Goal: Task Accomplishment & Management: Manage account settings

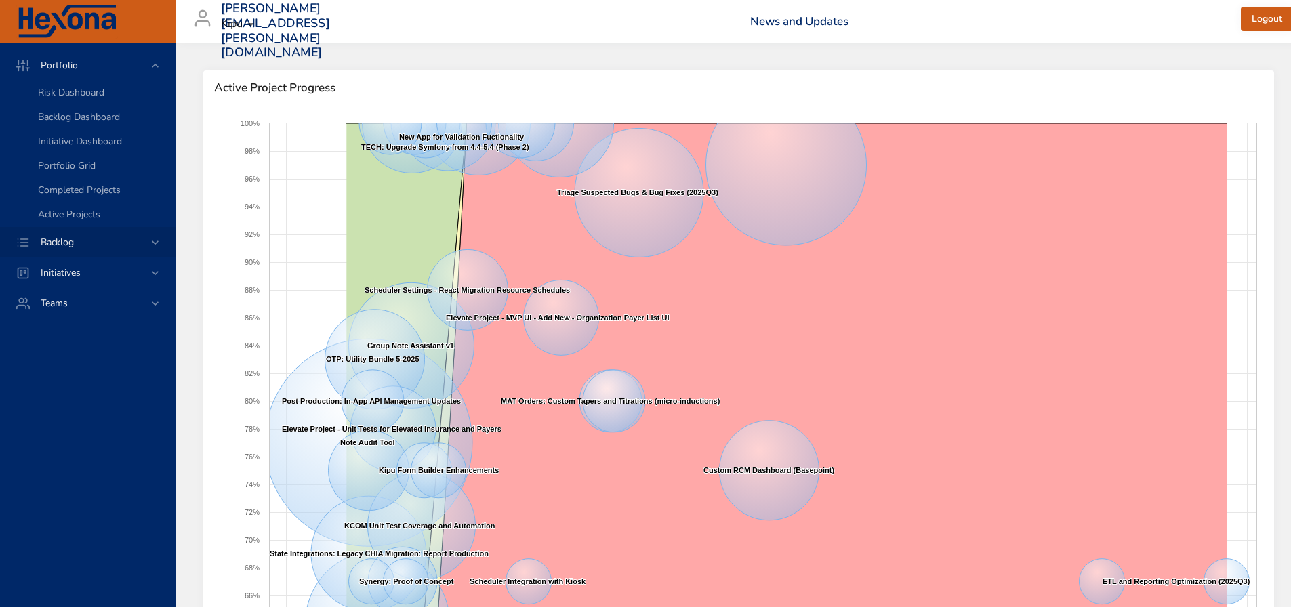
click at [133, 240] on div "Backlog" at bounding box center [89, 242] width 119 height 14
click at [77, 122] on span "Backlog Details" at bounding box center [70, 123] width 65 height 13
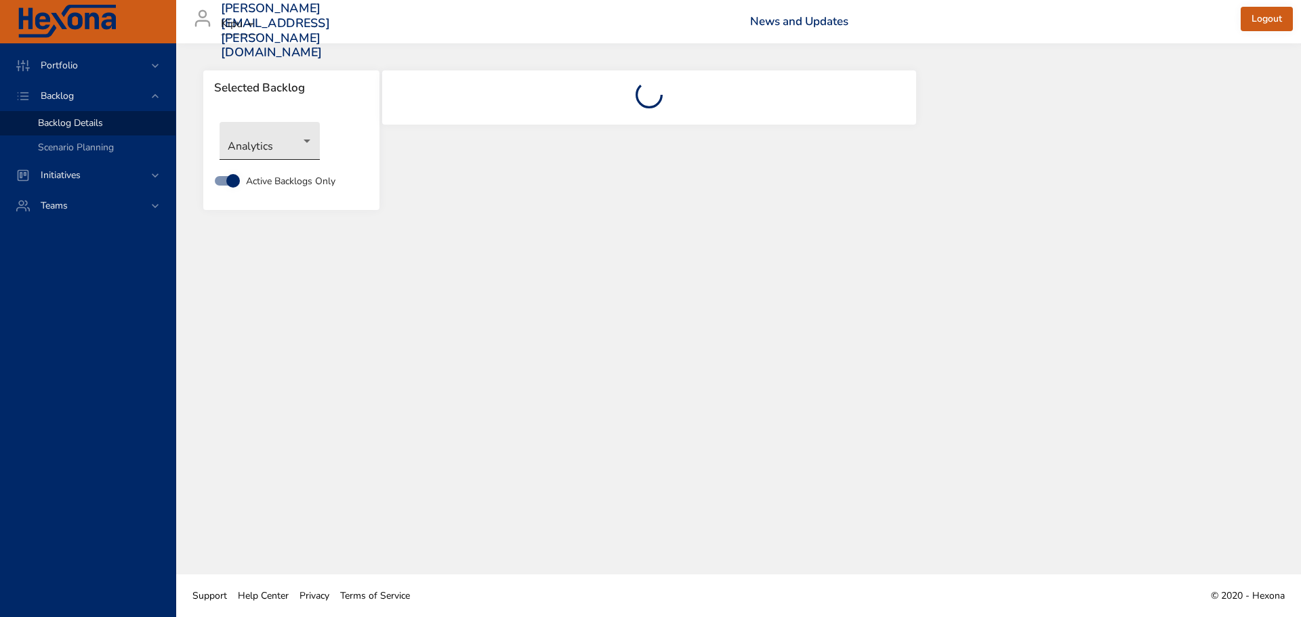
click at [306, 141] on body "Portfolio Backlog Backlog Details Scenario Planning Initiatives Teams [PERSON_N…" at bounding box center [650, 308] width 1301 height 617
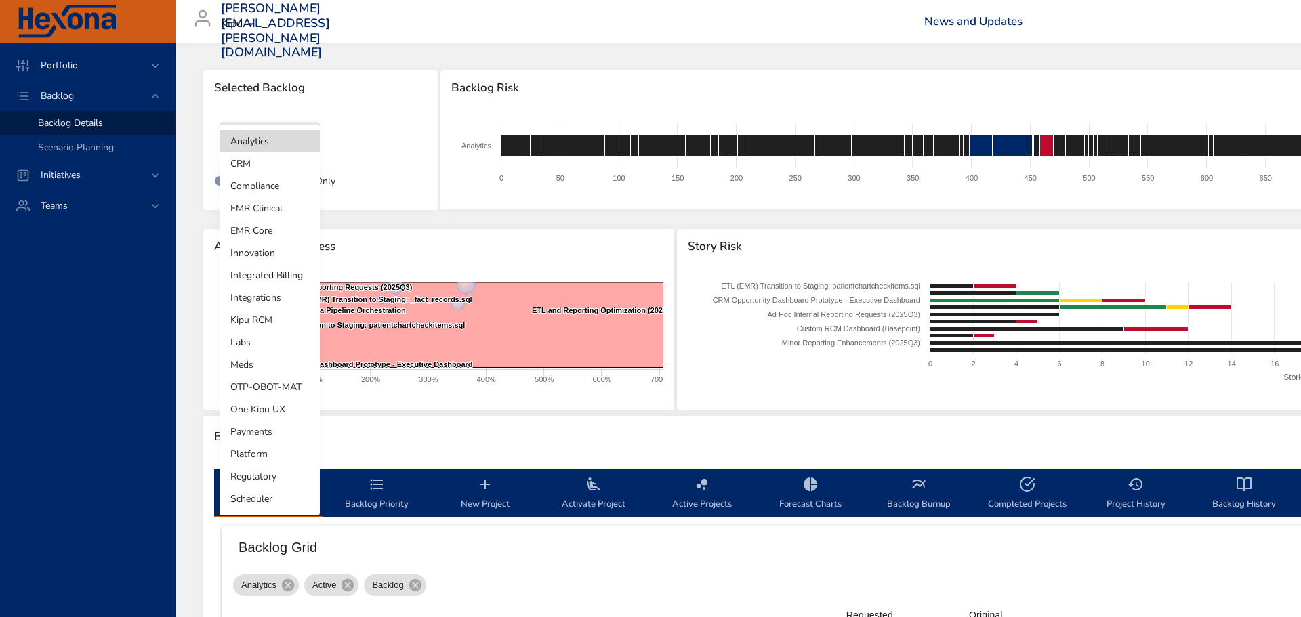
click at [270, 229] on li "EMR Core" at bounding box center [270, 231] width 100 height 22
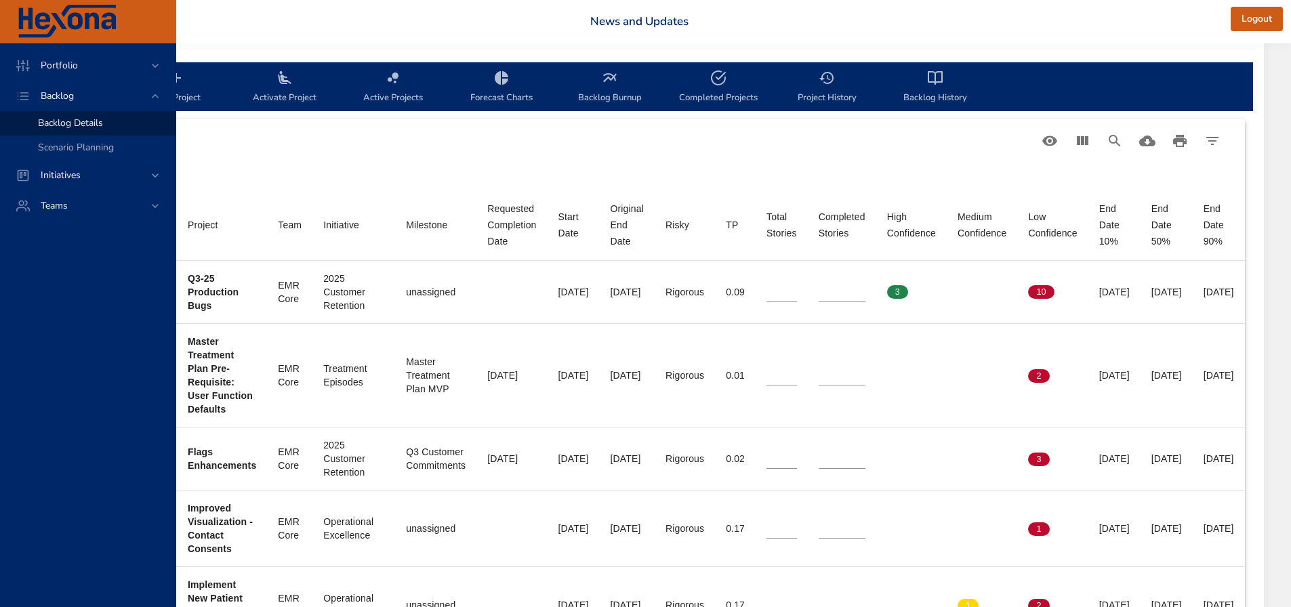
scroll to position [407, 396]
click at [1079, 133] on icon "View Columns" at bounding box center [1082, 141] width 16 height 16
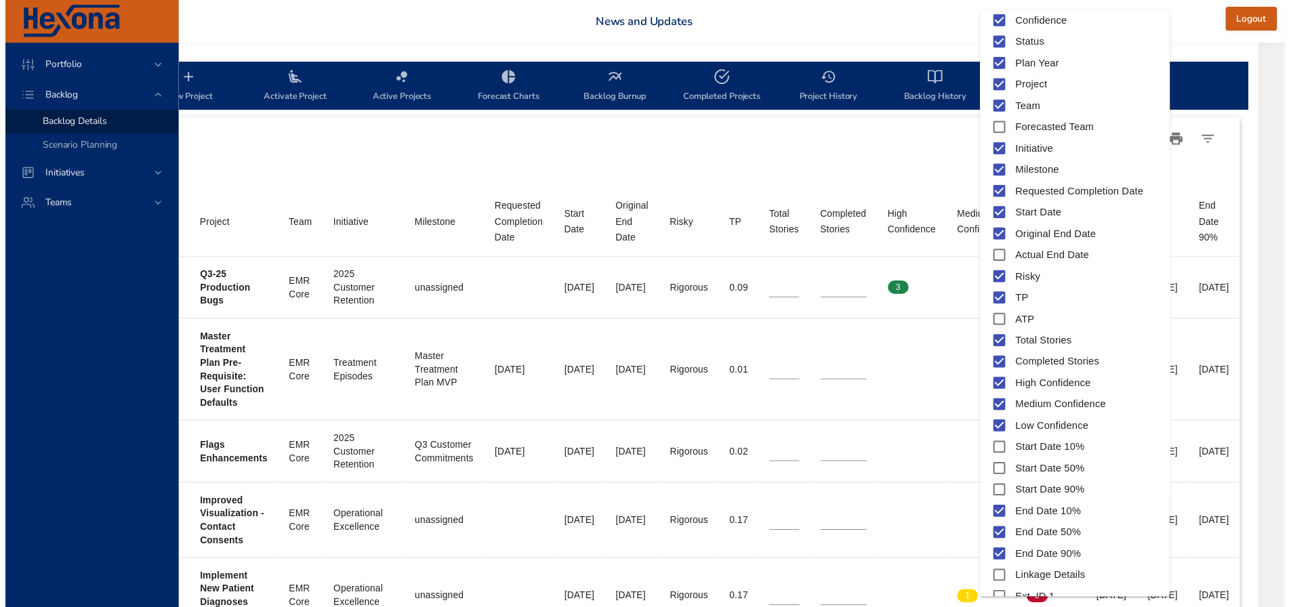
scroll to position [76, 0]
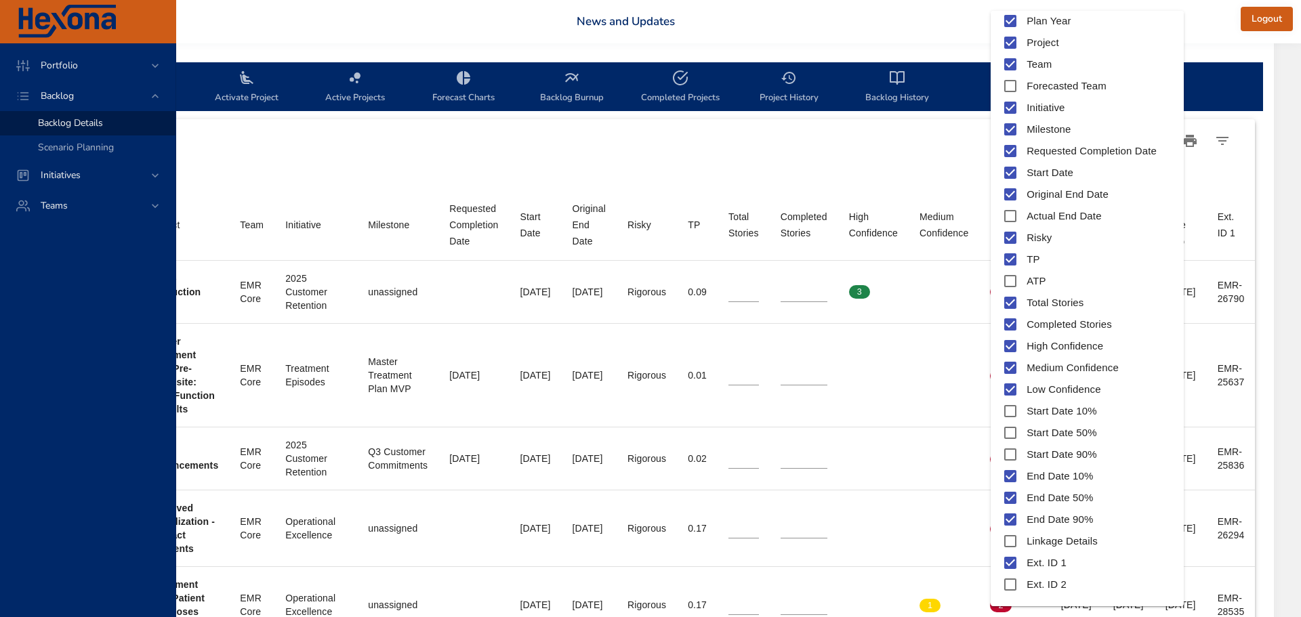
click at [915, 295] on div at bounding box center [650, 308] width 1301 height 617
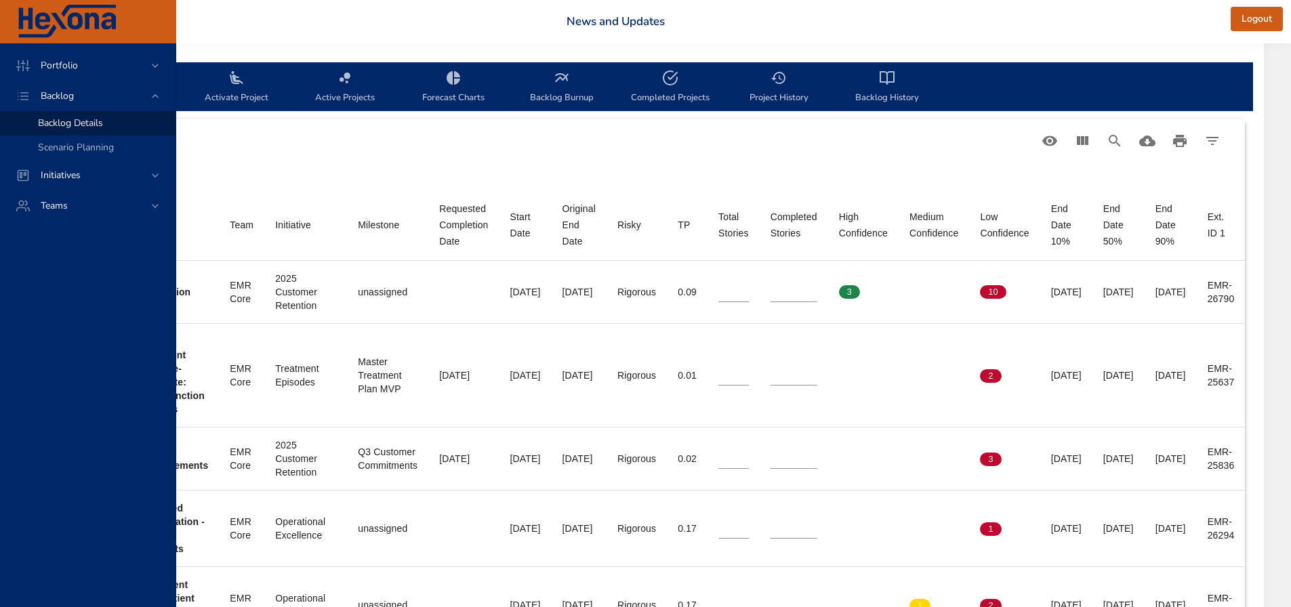
scroll to position [407, 444]
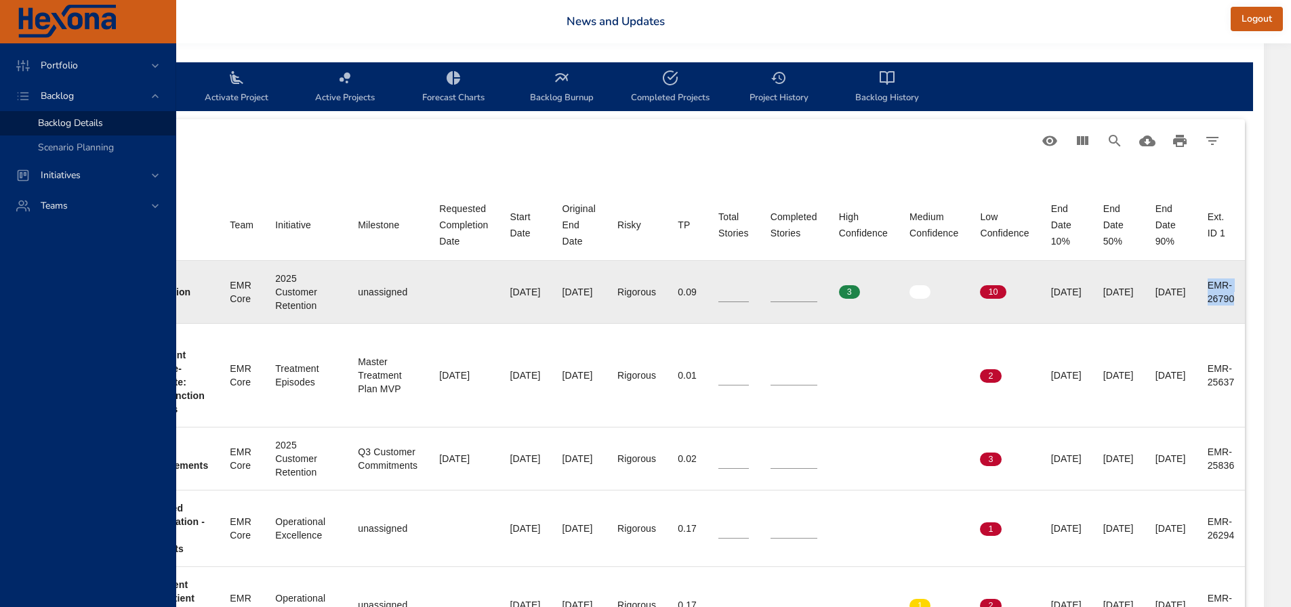
drag, startPoint x: 1201, startPoint y: 275, endPoint x: 1240, endPoint y: 302, distance: 47.7
click at [1240, 302] on td "Ext. ID 1 EMR-26790" at bounding box center [1221, 292] width 49 height 63
copy div "EMR-26790"
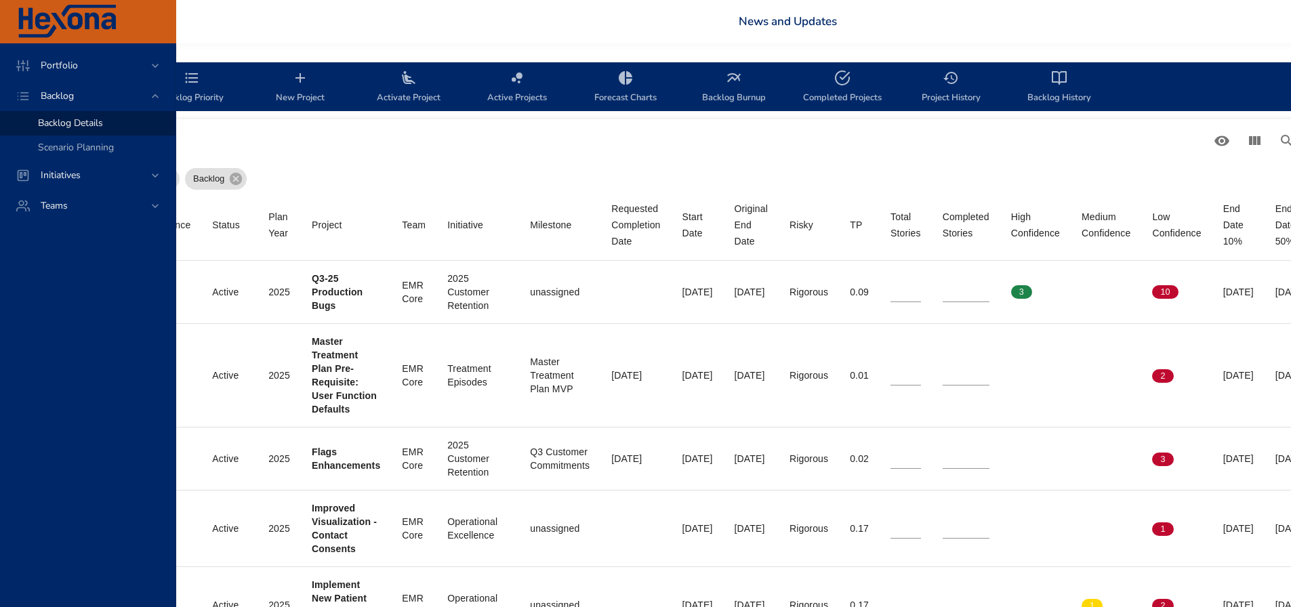
scroll to position [407, 0]
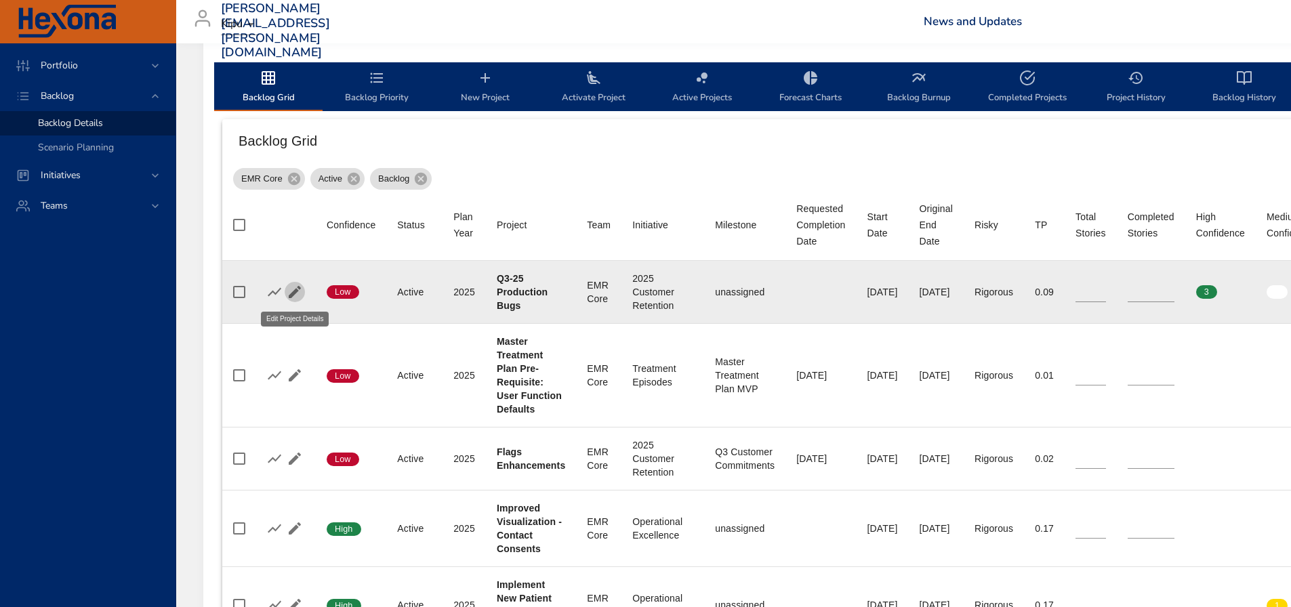
click at [299, 286] on icon "button" at bounding box center [295, 292] width 16 height 16
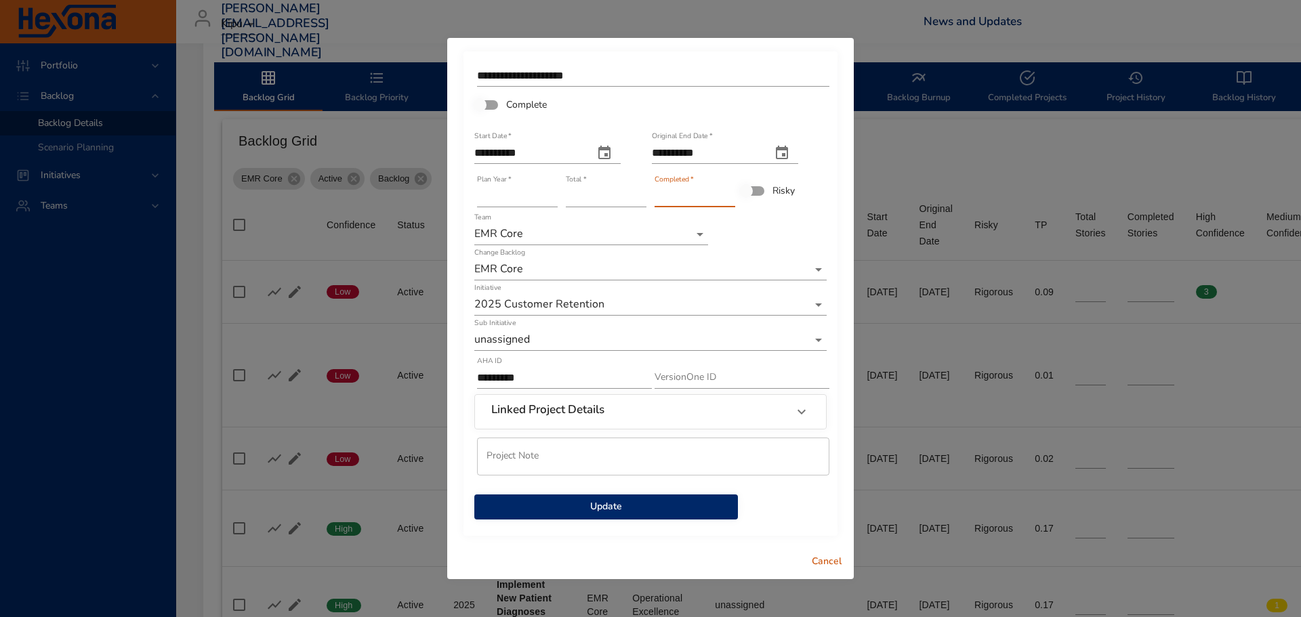
type input "*"
click at [731, 193] on input "*" at bounding box center [695, 197] width 81 height 22
click at [673, 507] on span "Update" at bounding box center [606, 507] width 242 height 17
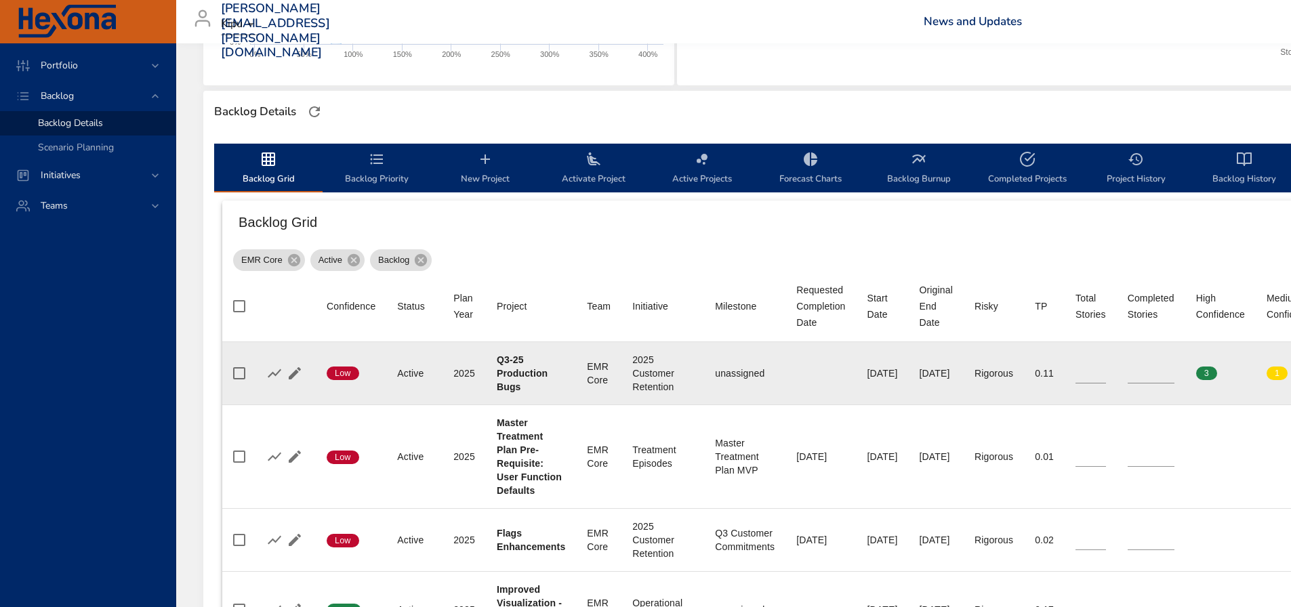
scroll to position [339, 0]
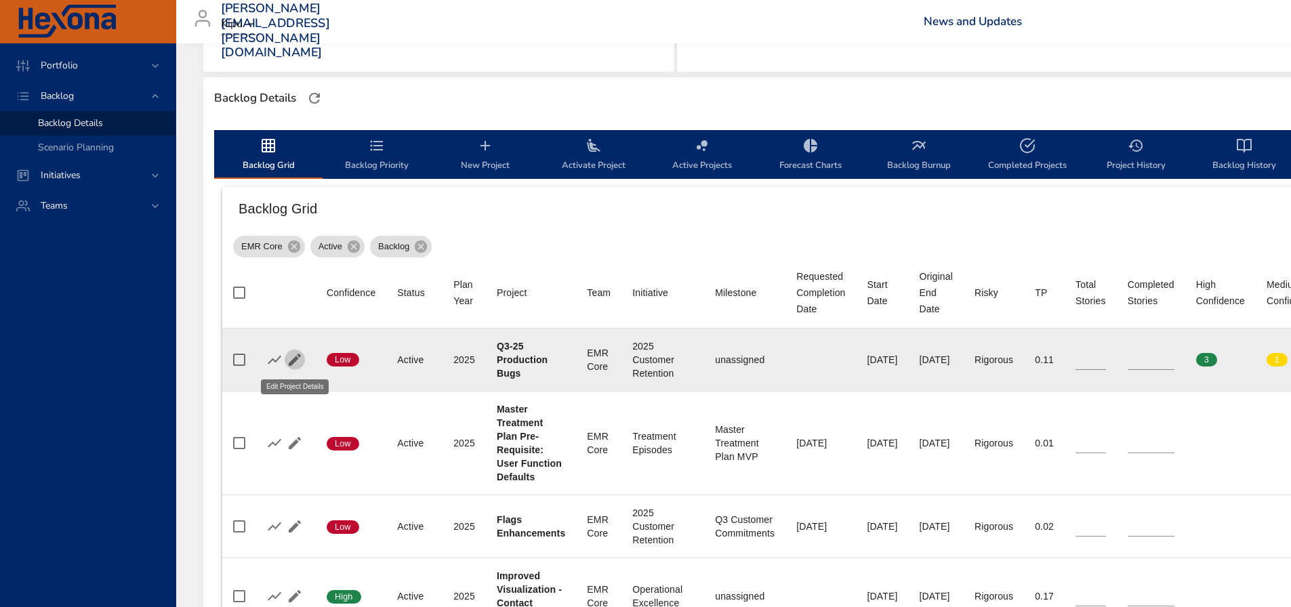
click at [290, 356] on icon "button" at bounding box center [295, 360] width 16 height 16
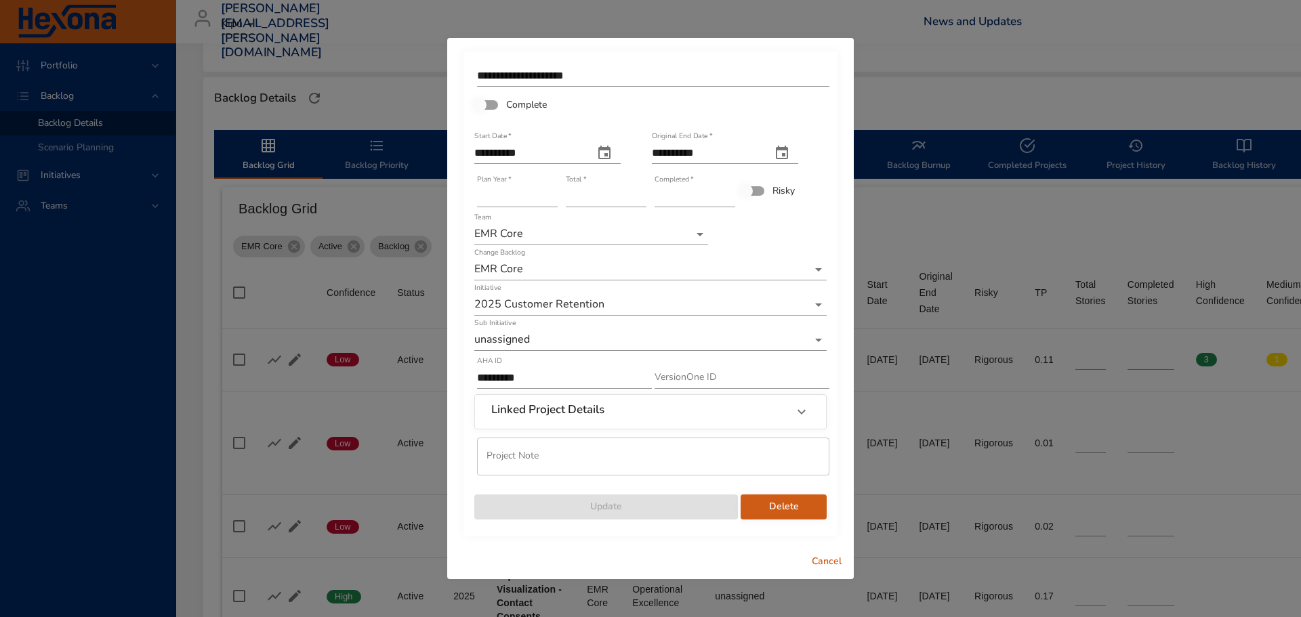
type input "**"
click at [641, 201] on input "**" at bounding box center [606, 197] width 81 height 22
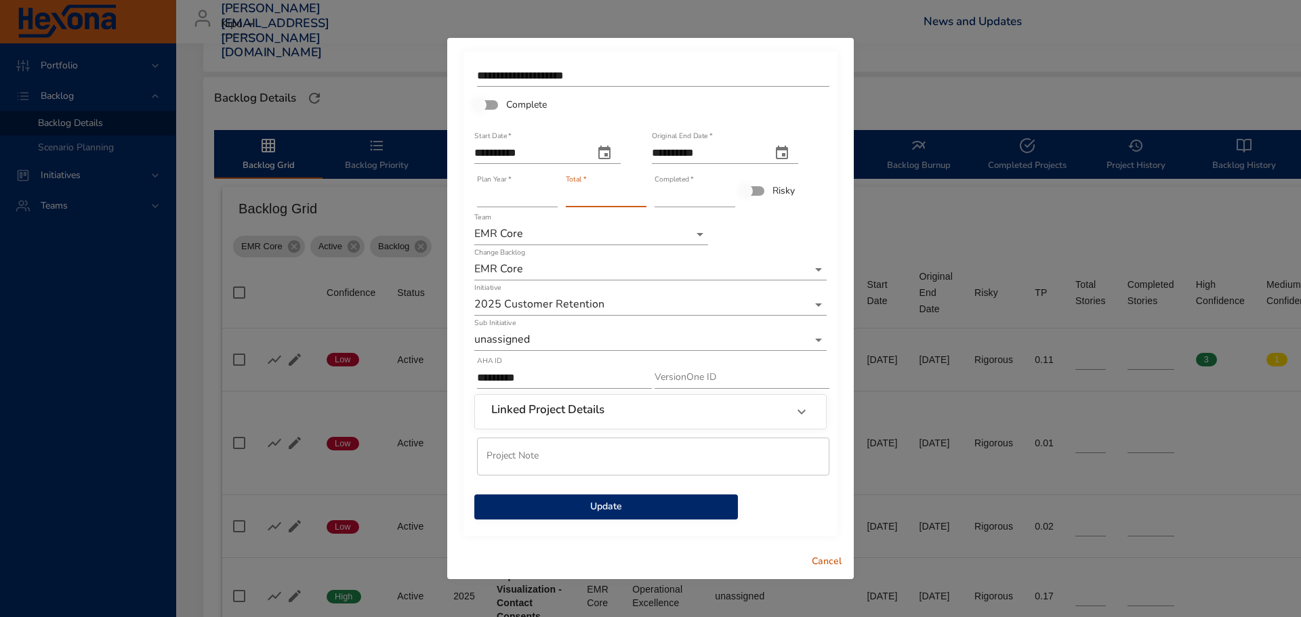
click at [623, 499] on span "Update" at bounding box center [606, 507] width 242 height 17
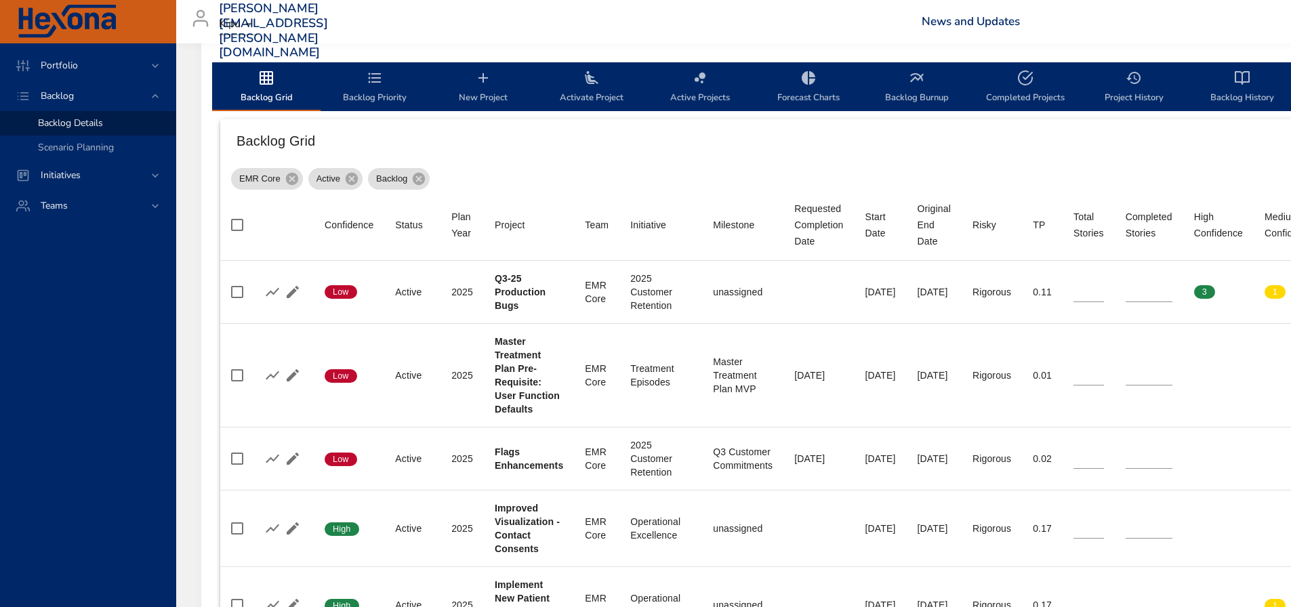
scroll to position [407, 444]
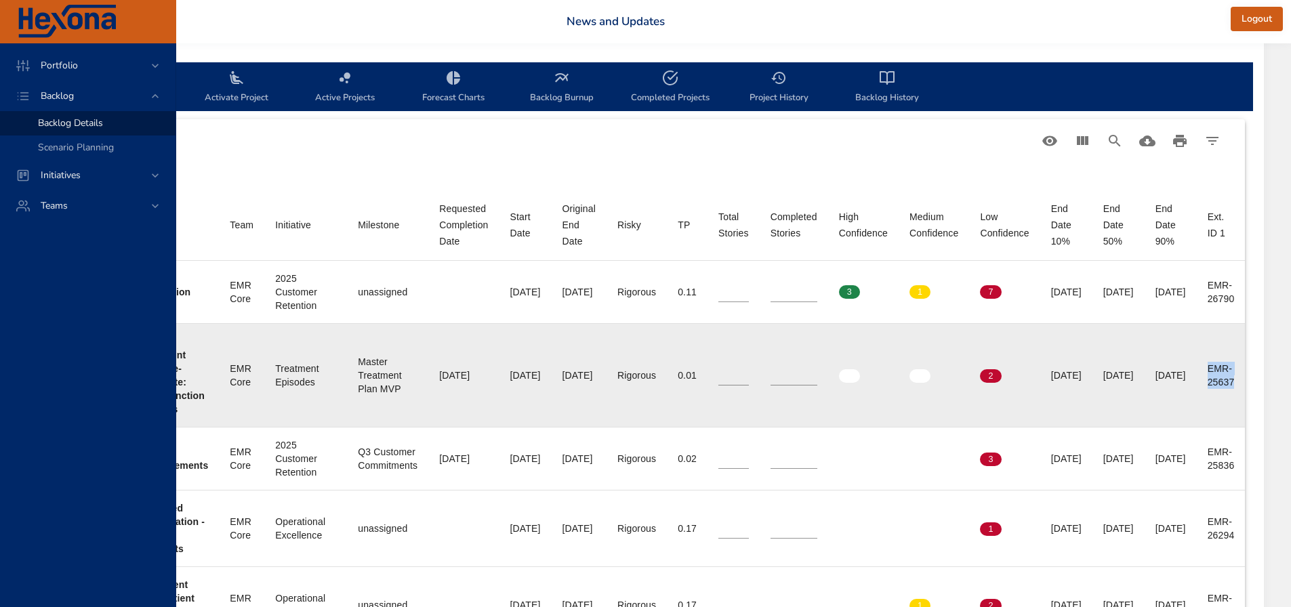
drag, startPoint x: 1204, startPoint y: 365, endPoint x: 1237, endPoint y: 396, distance: 45.5
click at [1237, 396] on td "Ext. ID 1 EMR-25637" at bounding box center [1221, 375] width 49 height 104
copy div "EMR-25637"
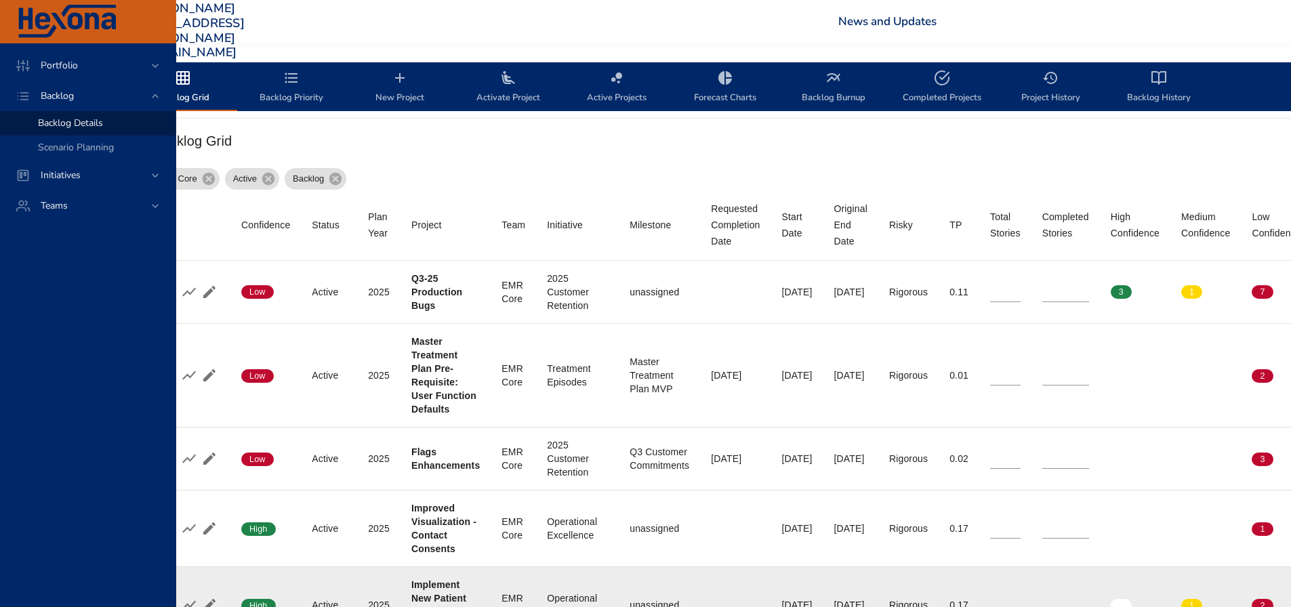
scroll to position [407, 13]
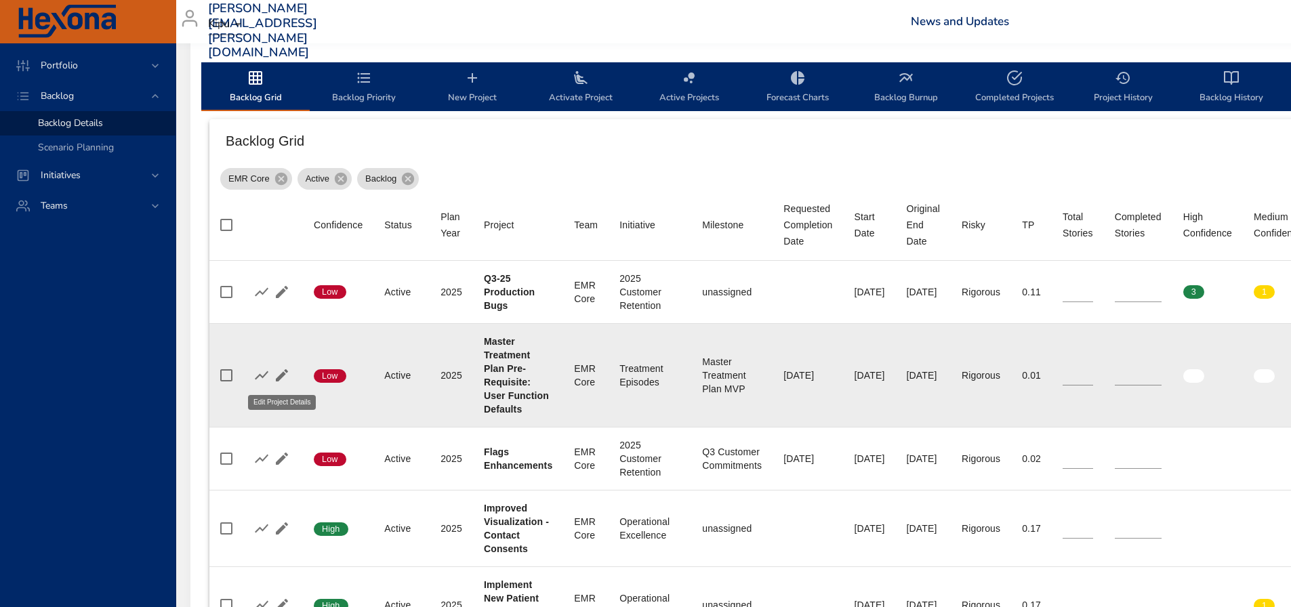
click at [276, 367] on icon "button" at bounding box center [282, 375] width 16 height 16
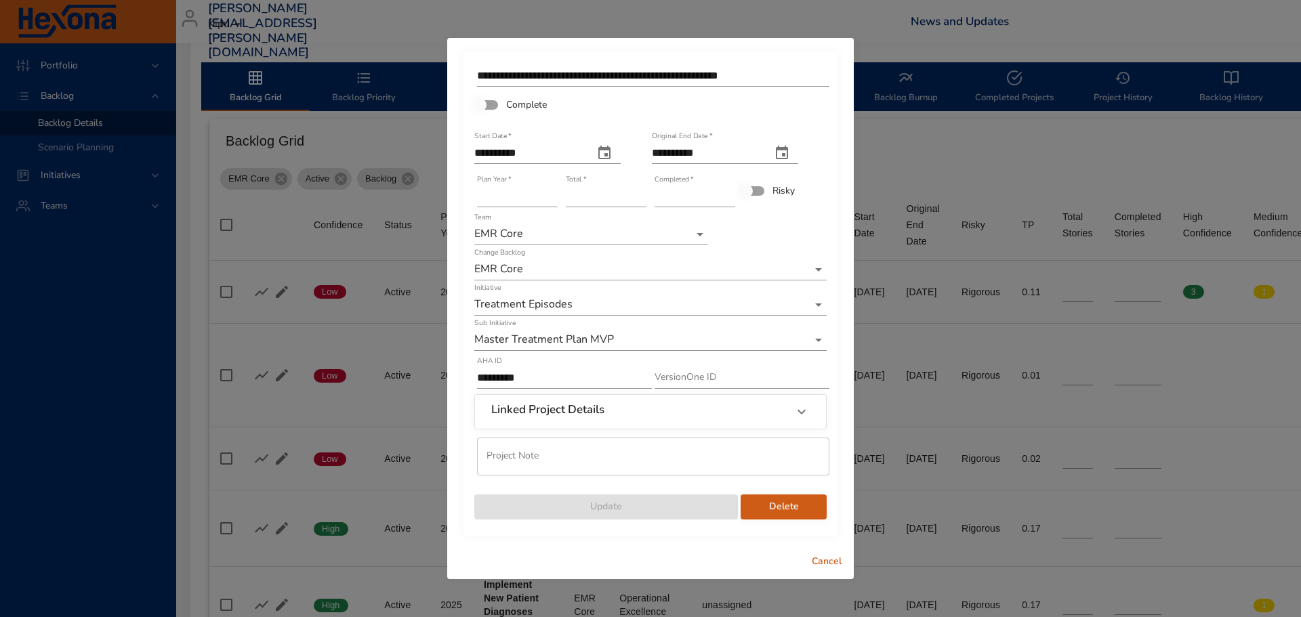
click at [642, 192] on input "*" at bounding box center [606, 197] width 81 height 22
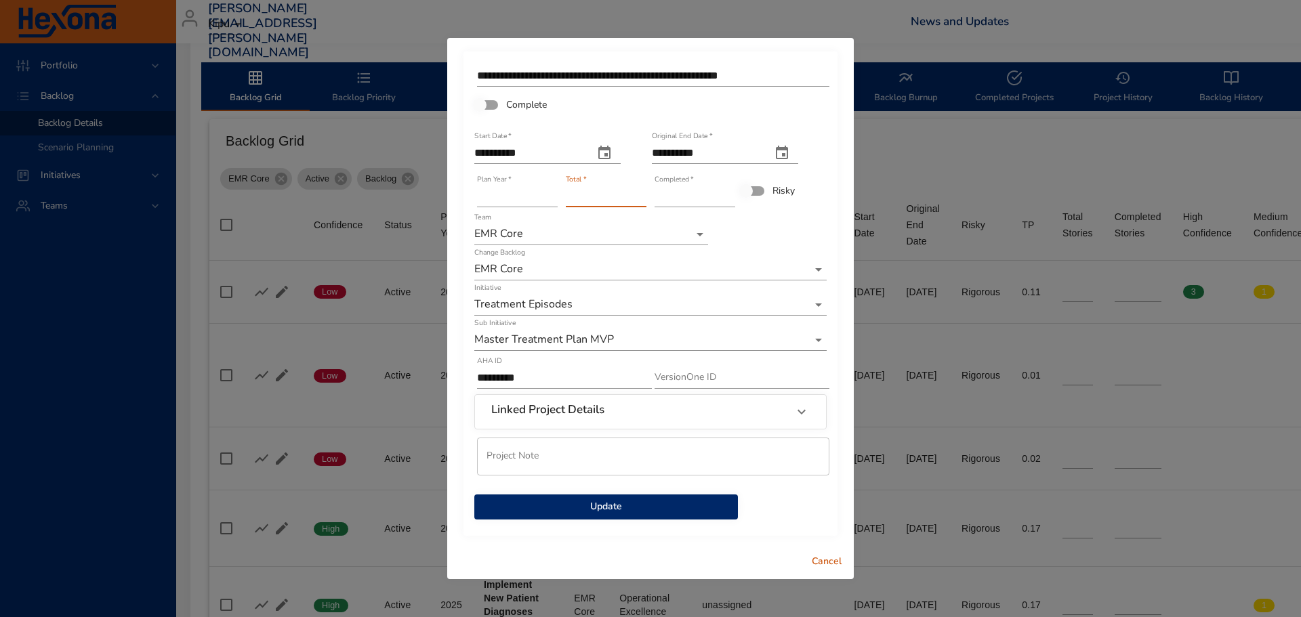
type input "*"
click at [641, 192] on input "*" at bounding box center [606, 197] width 81 height 22
type input "*"
click at [730, 191] on input "*" at bounding box center [695, 197] width 81 height 22
click at [650, 510] on span "Update" at bounding box center [606, 507] width 242 height 17
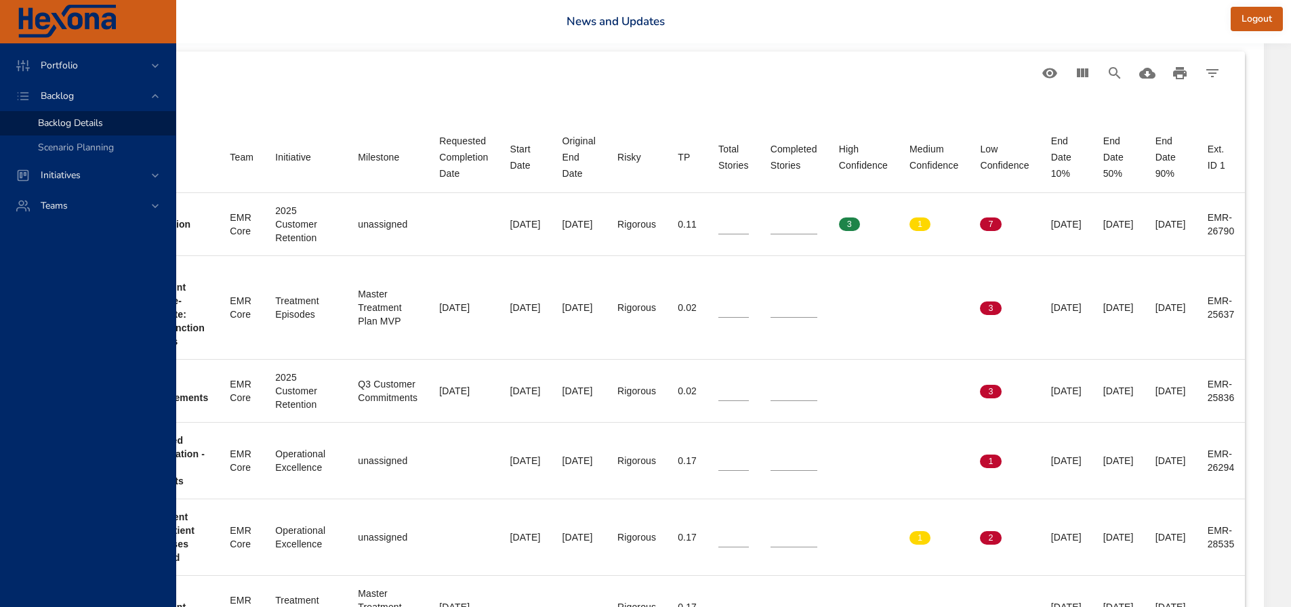
scroll to position [474, 444]
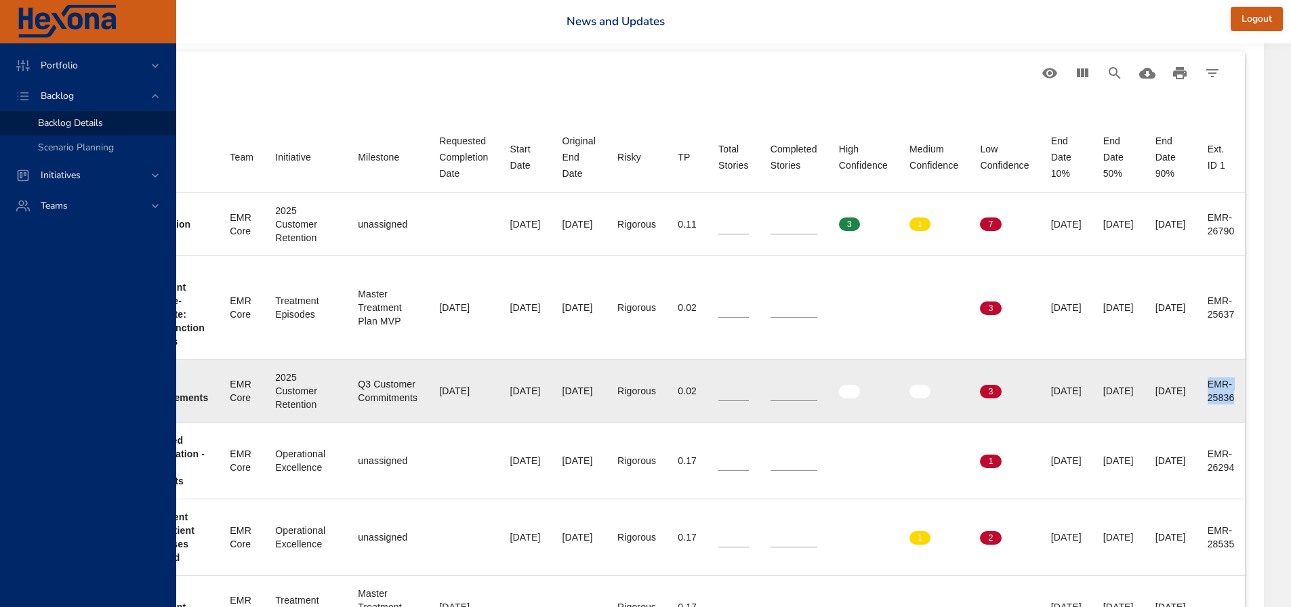
drag, startPoint x: 1219, startPoint y: 394, endPoint x: 1239, endPoint y: 405, distance: 23.0
click at [1239, 405] on td "Ext. ID 1 EMR-25836" at bounding box center [1221, 390] width 49 height 63
copy div "EMR-25836"
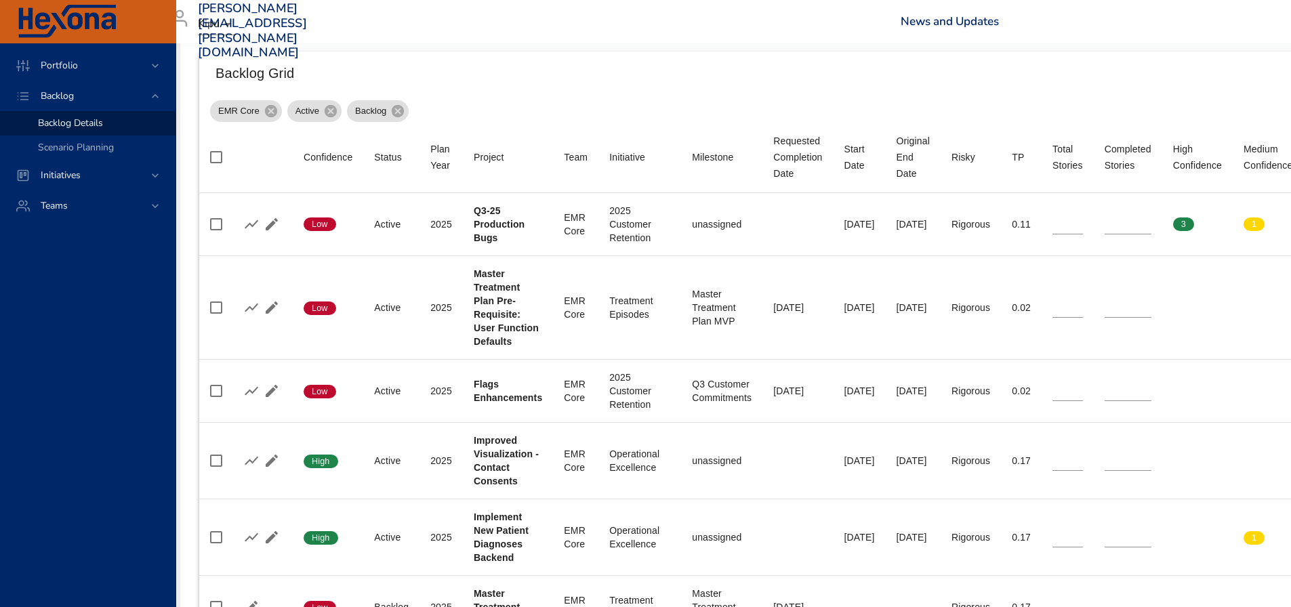
scroll to position [474, 0]
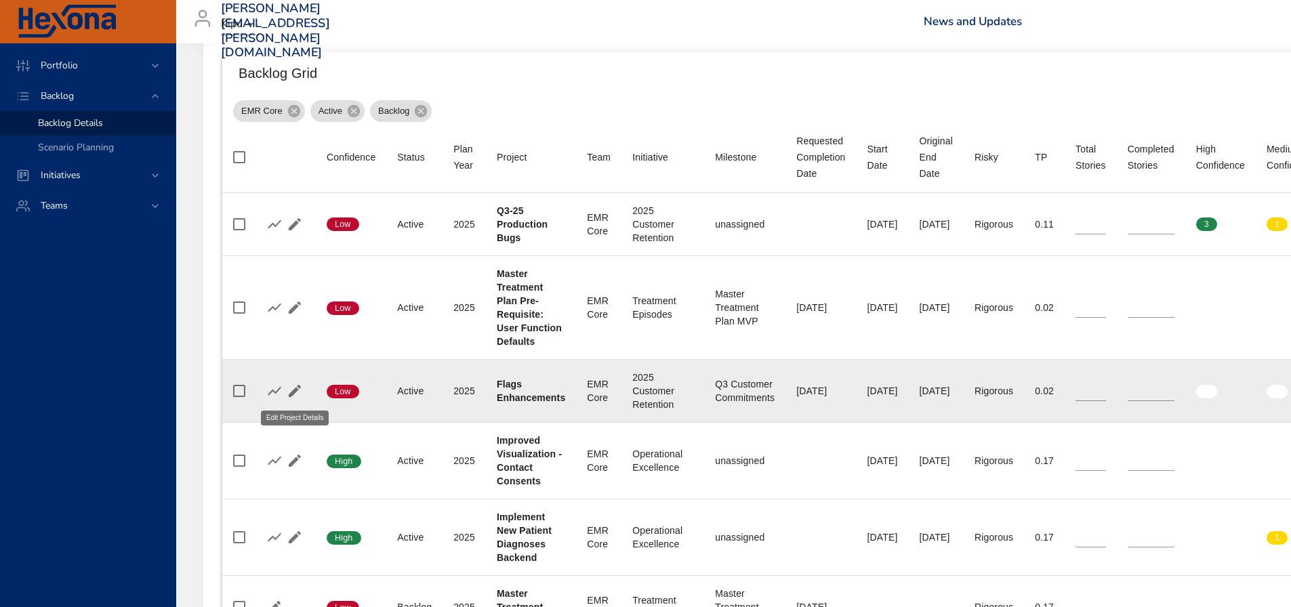
click at [290, 394] on icon "button" at bounding box center [295, 391] width 12 height 12
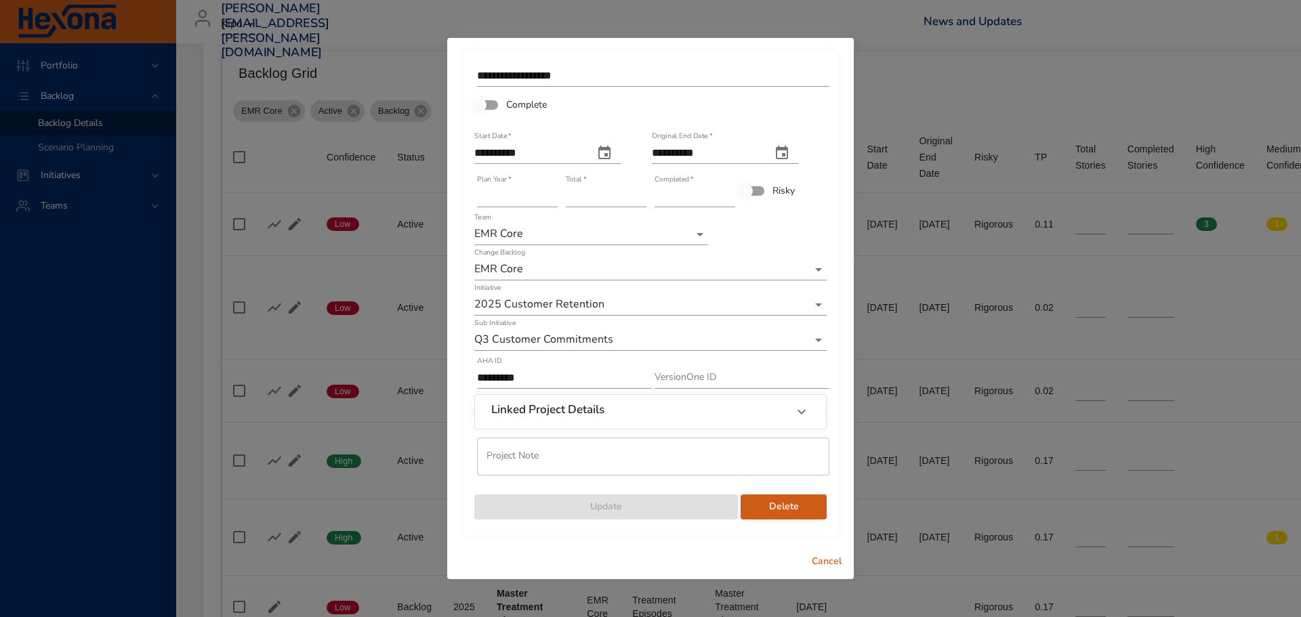
type input "*"
click at [730, 192] on input "*" at bounding box center [695, 197] width 81 height 22
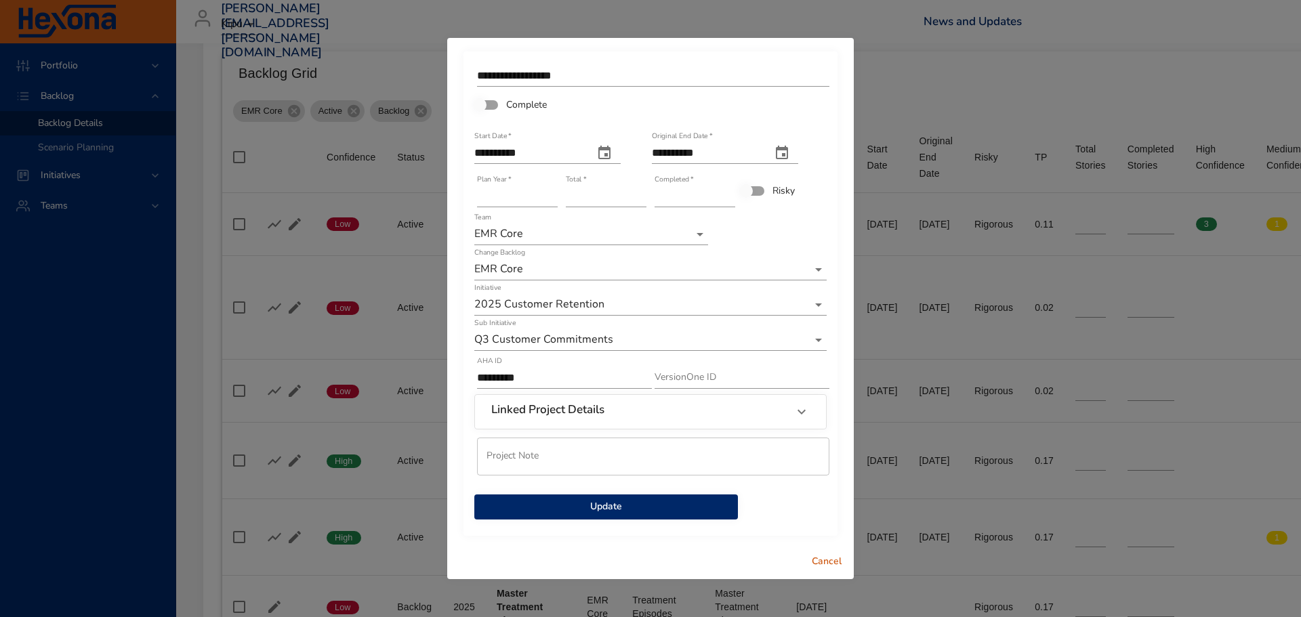
click at [651, 510] on span "Update" at bounding box center [606, 507] width 242 height 17
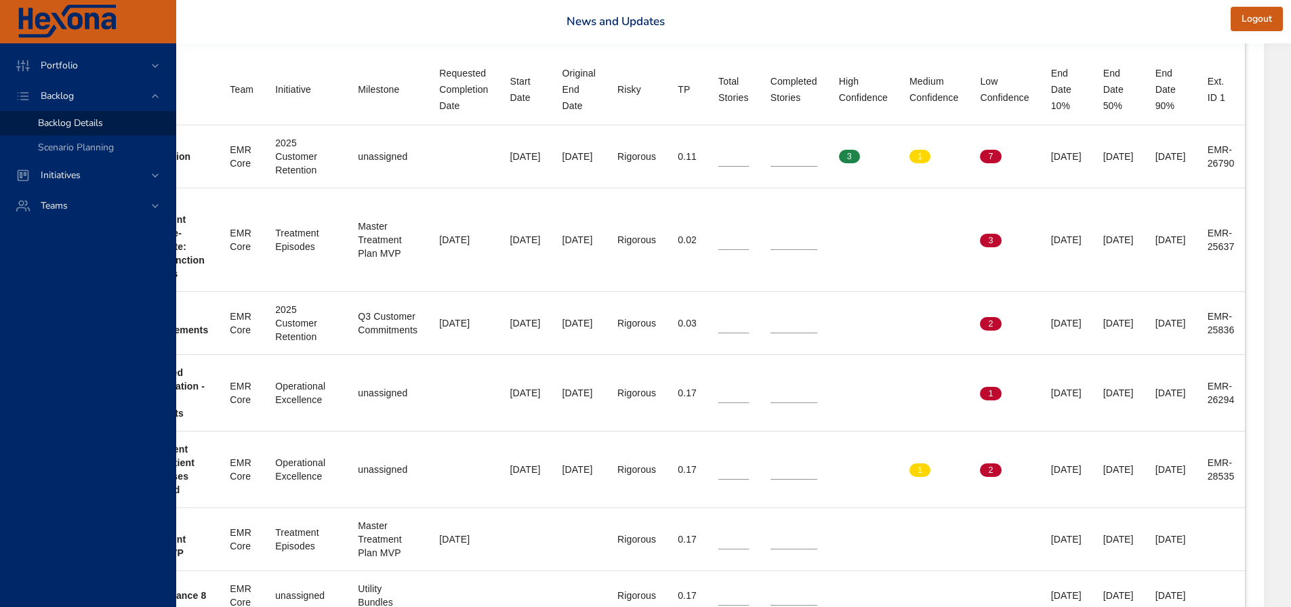
scroll to position [542, 444]
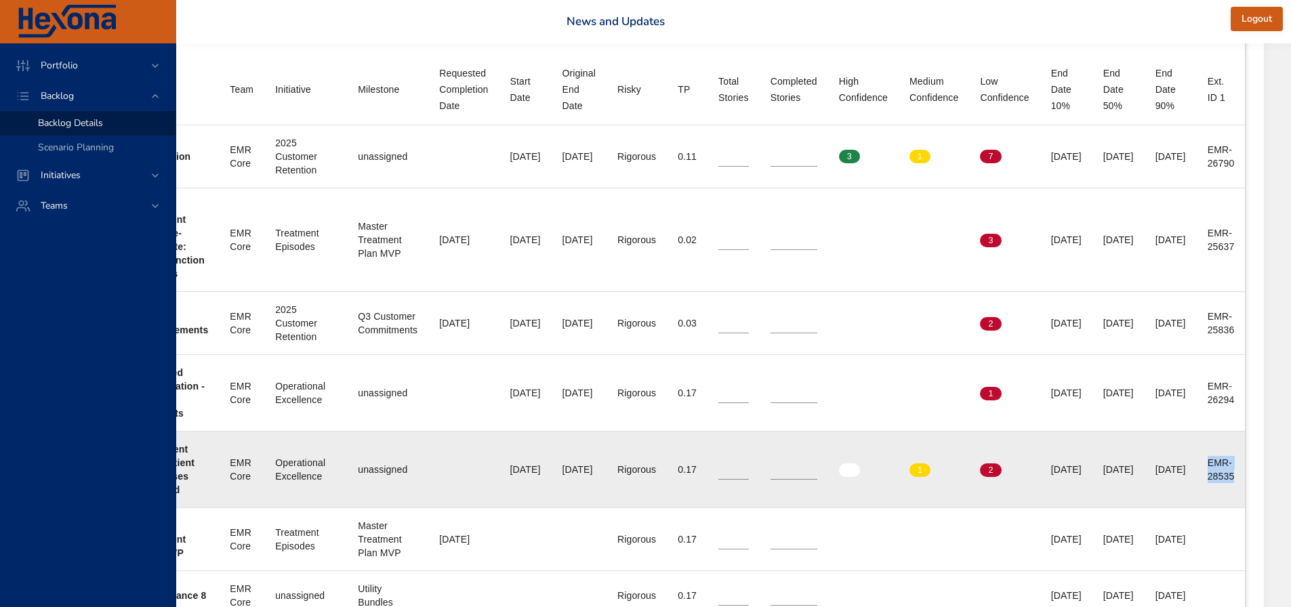
drag, startPoint x: 1201, startPoint y: 457, endPoint x: 1244, endPoint y: 474, distance: 46.2
click at [1244, 474] on td "Ext. ID 1 EMR-28535" at bounding box center [1221, 470] width 49 height 77
copy div "EMR-28535"
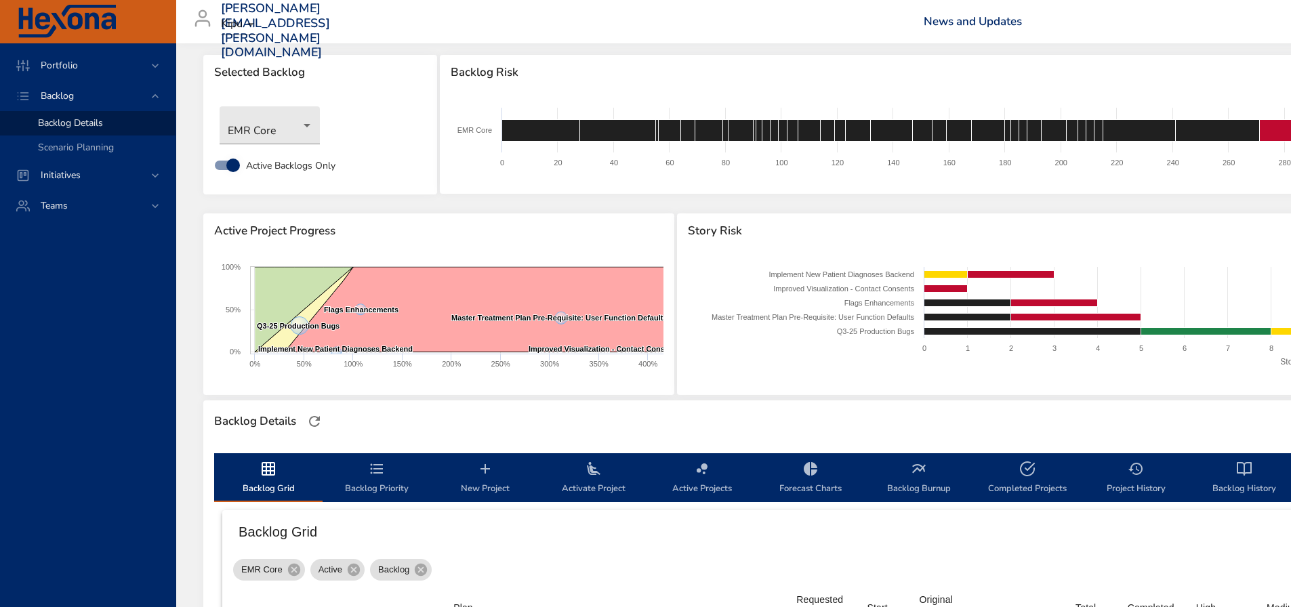
scroll to position [0, 0]
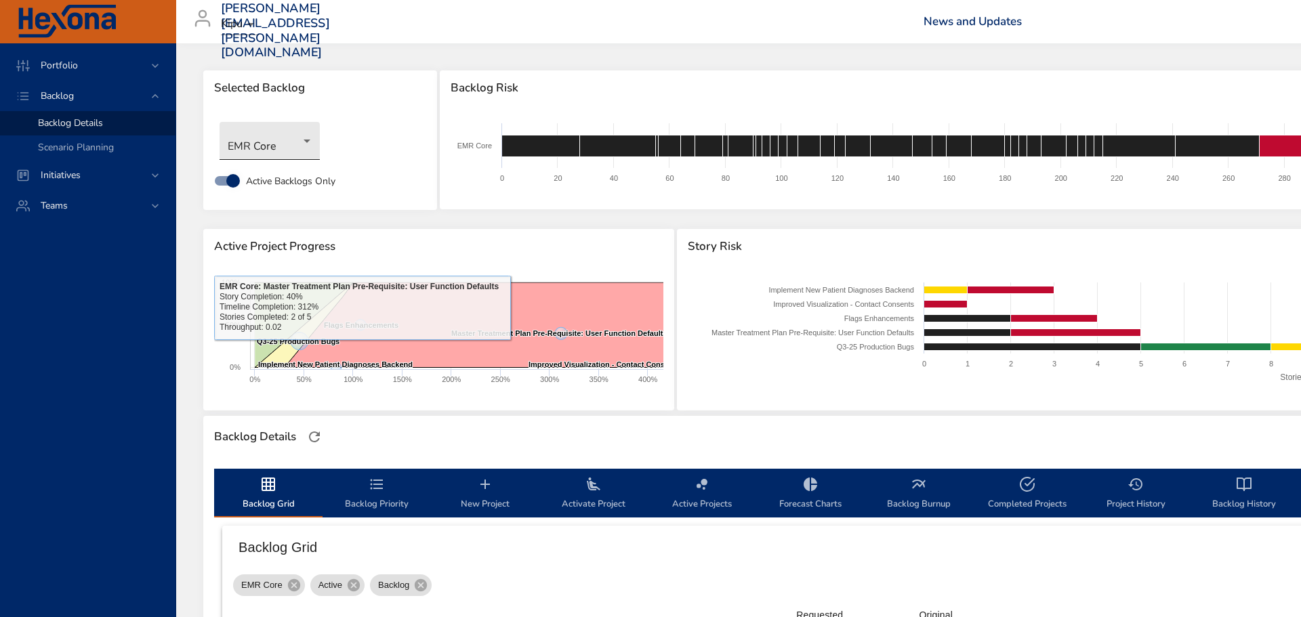
click at [308, 140] on body "Portfolio Backlog Backlog Details Scenario Planning Initiatives Teams [PERSON_N…" at bounding box center [650, 308] width 1301 height 617
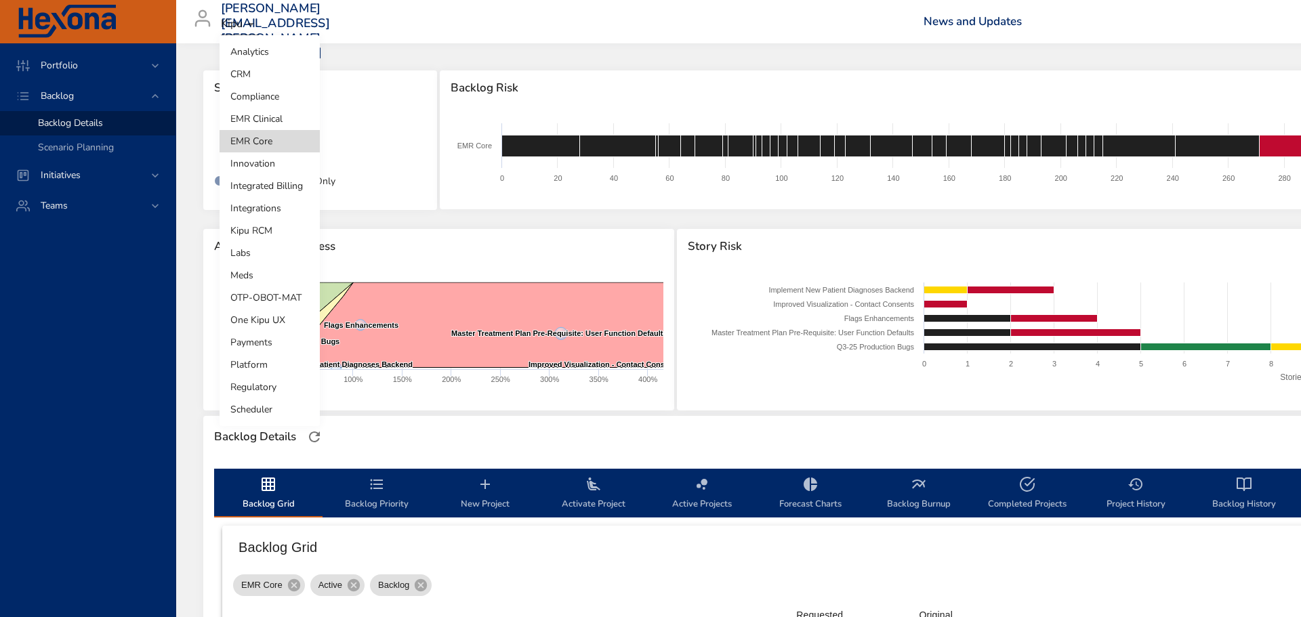
click at [275, 121] on li "EMR Clinical" at bounding box center [270, 119] width 100 height 22
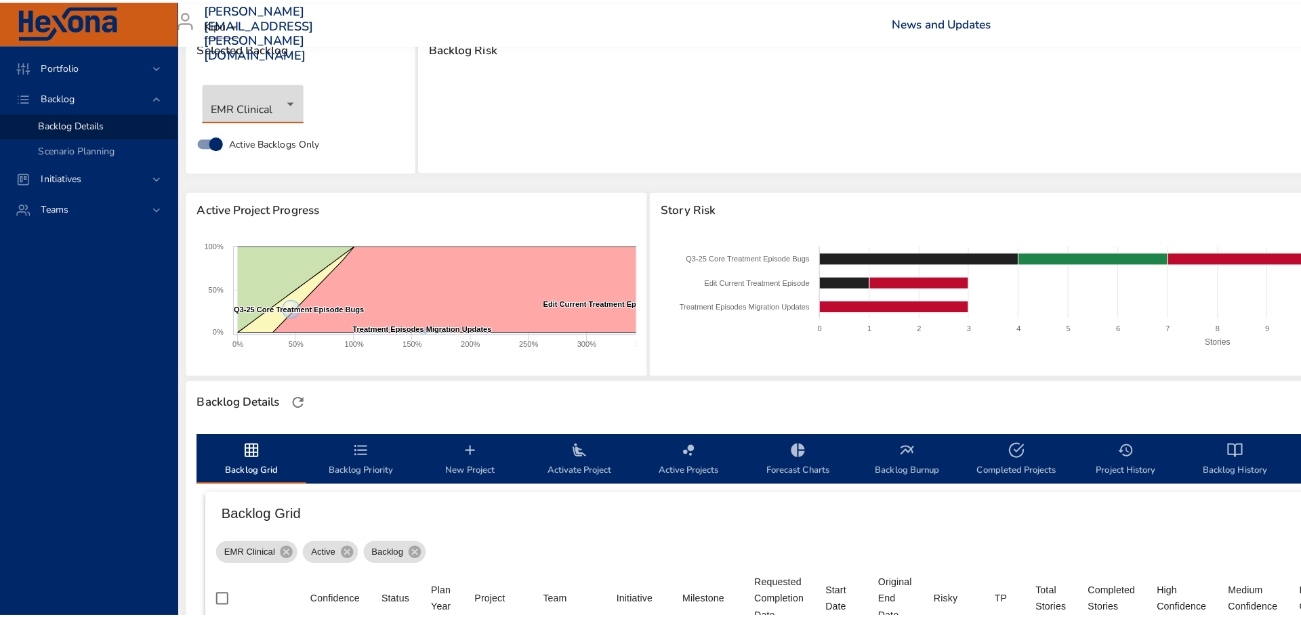
scroll to position [0, 19]
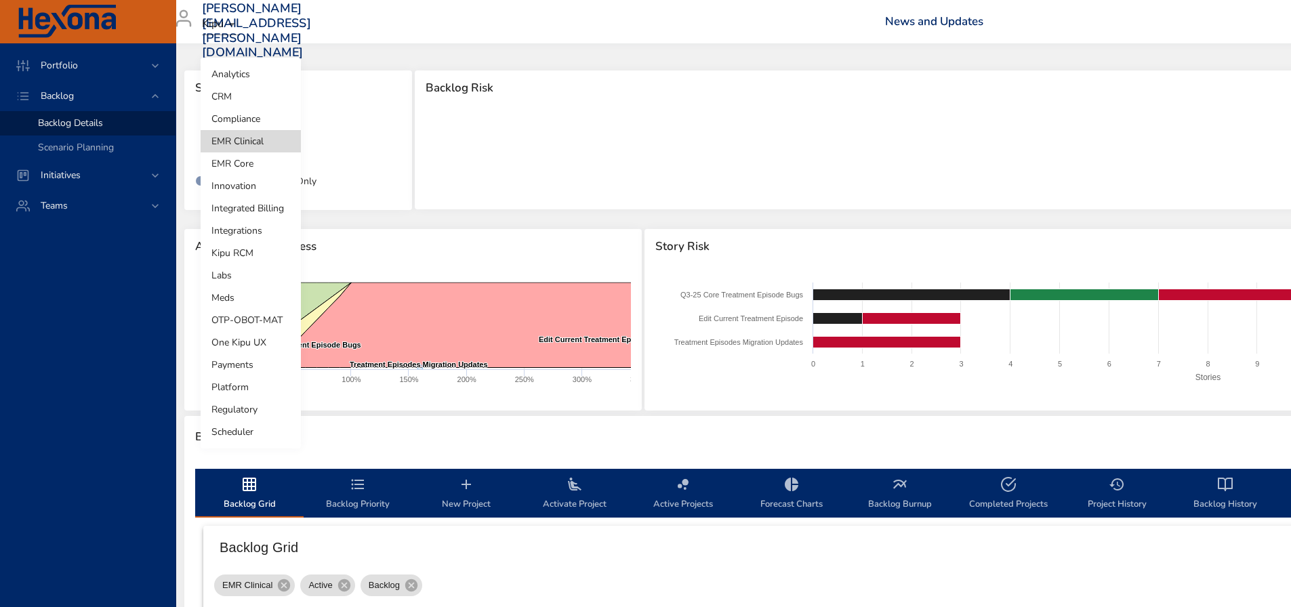
click at [285, 144] on body "Portfolio Backlog Backlog Details Scenario Planning Initiatives Teams [PERSON_N…" at bounding box center [626, 303] width 1291 height 607
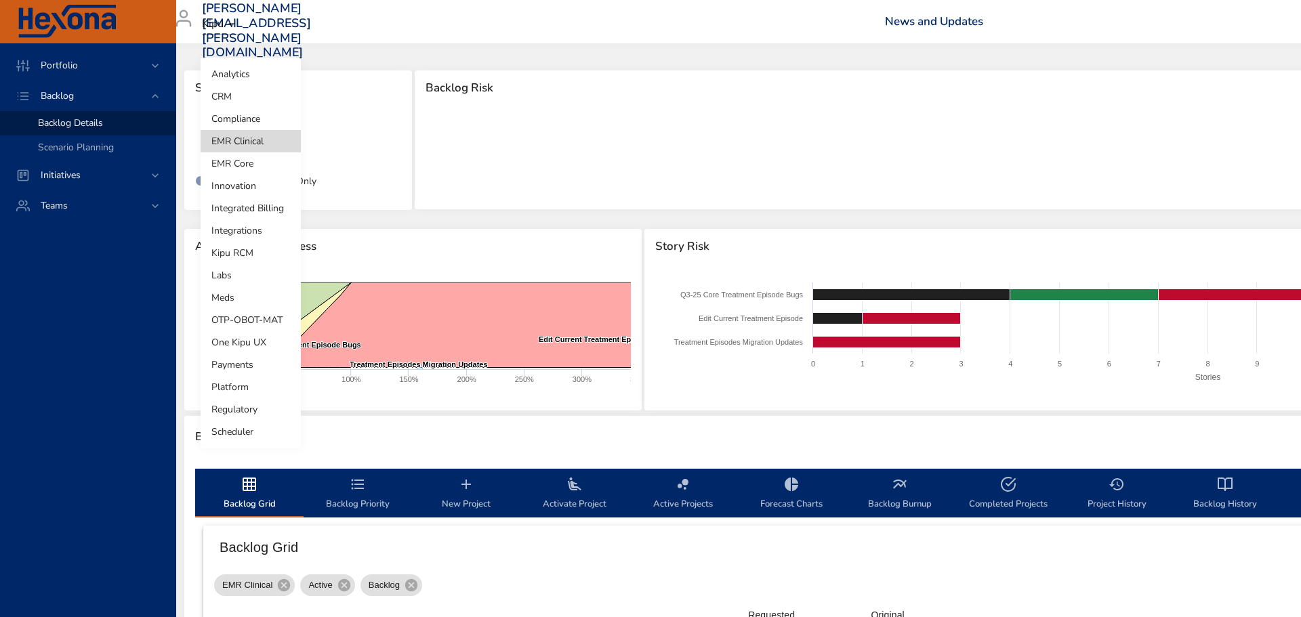
click at [248, 157] on li "EMR Core" at bounding box center [251, 163] width 100 height 22
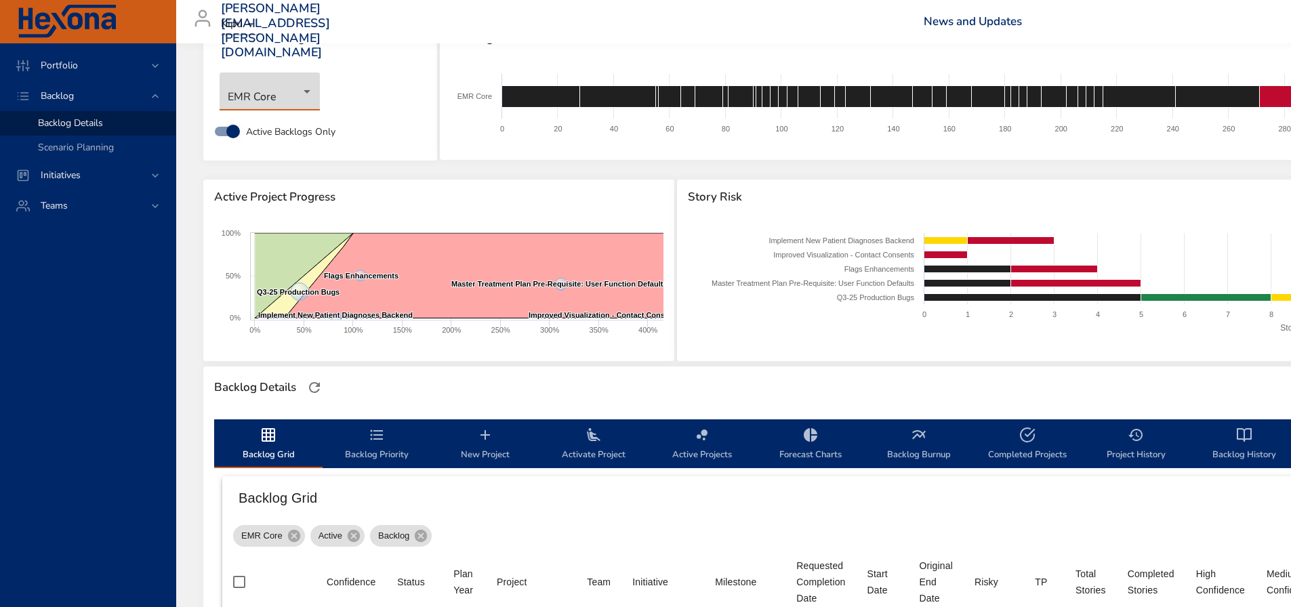
scroll to position [271, 0]
